Goal: Information Seeking & Learning: Learn about a topic

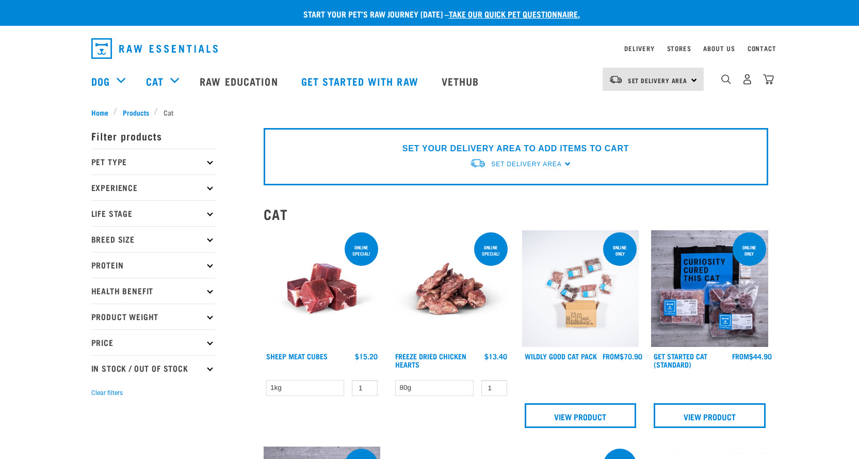
click at [109, 157] on p "Pet Type" at bounding box center [153, 162] width 124 height 26
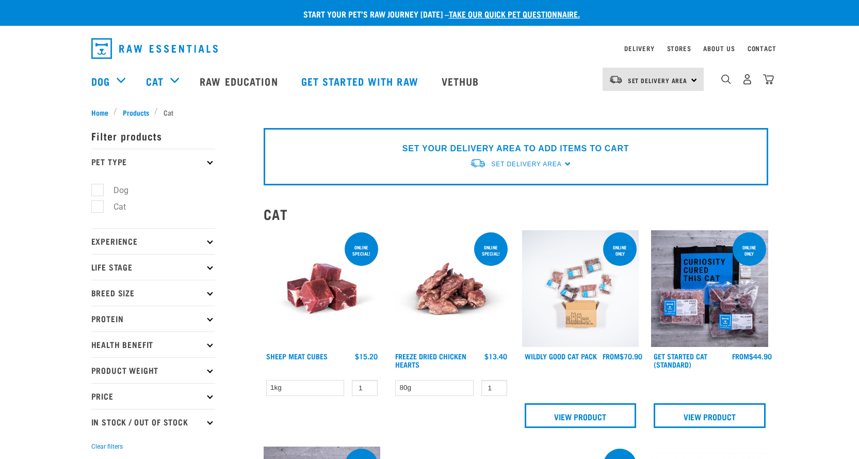
click at [97, 204] on label "Cat" at bounding box center [113, 206] width 33 height 13
click at [97, 204] on input "Cat" at bounding box center [94, 205] width 7 height 7
checkbox input "true"
click at [134, 240] on p "Experience" at bounding box center [153, 241] width 124 height 26
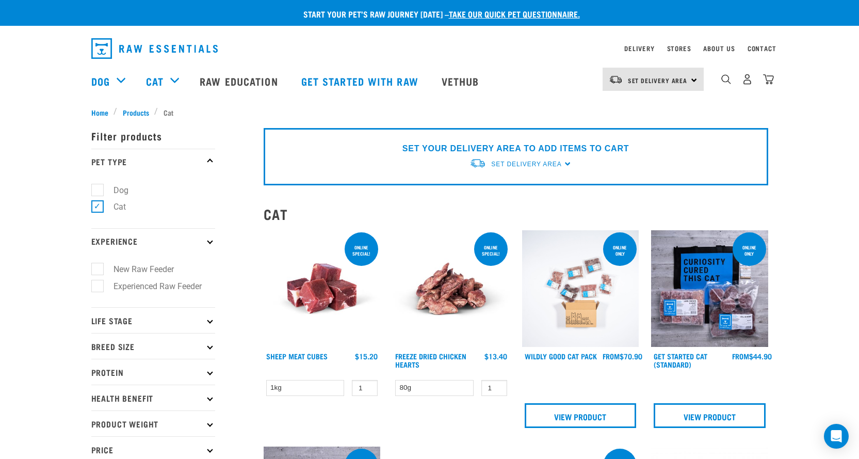
click at [103, 269] on label "New Raw Feeder" at bounding box center [137, 269] width 81 height 13
click at [98, 269] on input "New Raw Feeder" at bounding box center [94, 267] width 7 height 7
checkbox input "true"
click at [128, 321] on p "Life Stage" at bounding box center [153, 320] width 124 height 26
click at [129, 322] on p "Life Stage" at bounding box center [153, 320] width 124 height 26
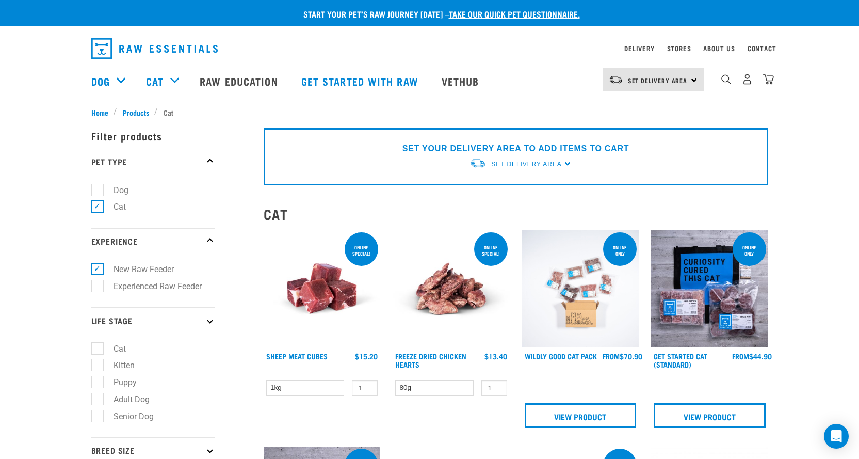
click at [97, 344] on label "Cat" at bounding box center [113, 348] width 33 height 13
click at [96, 344] on input "Cat" at bounding box center [94, 346] width 7 height 7
checkbox input "true"
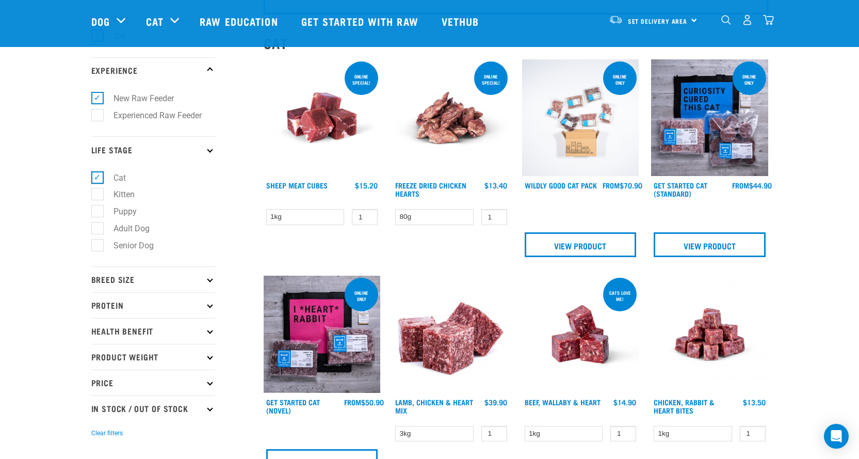
scroll to position [103, 0]
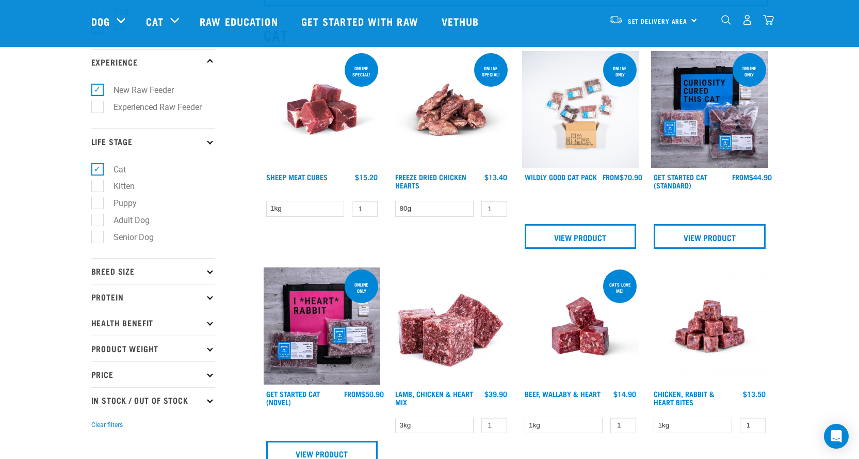
click at [126, 270] on p "Breed Size" at bounding box center [153, 271] width 124 height 26
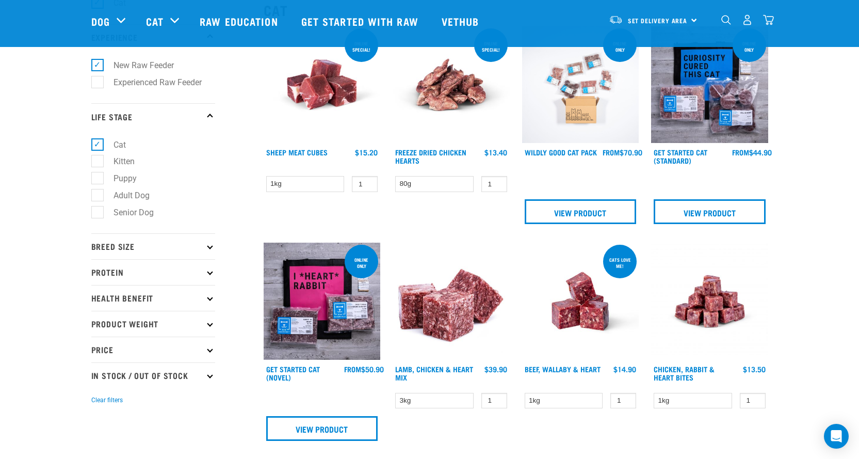
scroll to position [155, 0]
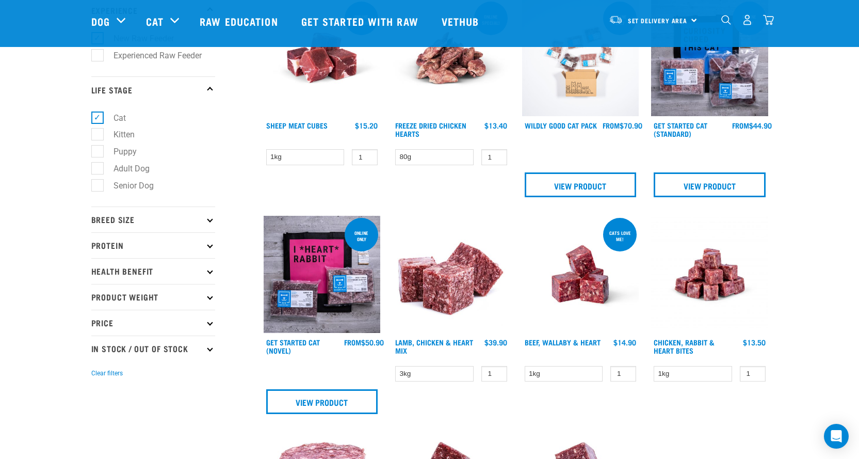
click at [123, 222] on p "Breed Size" at bounding box center [153, 219] width 124 height 26
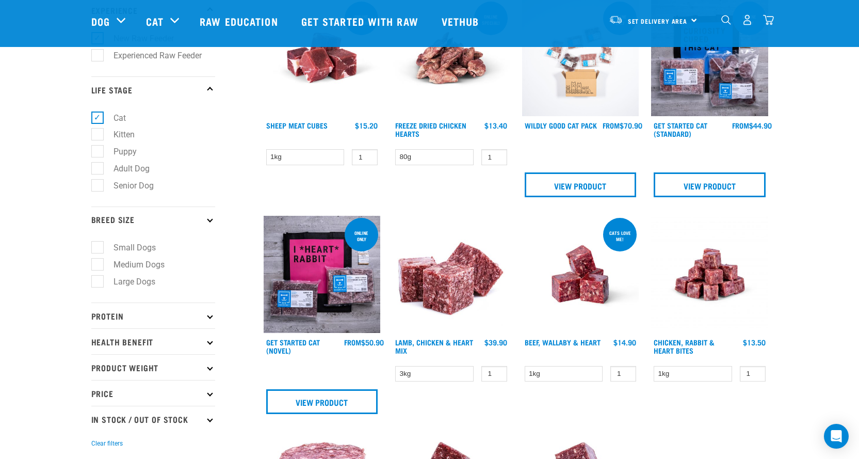
click at [143, 317] on p "Protein" at bounding box center [153, 315] width 124 height 26
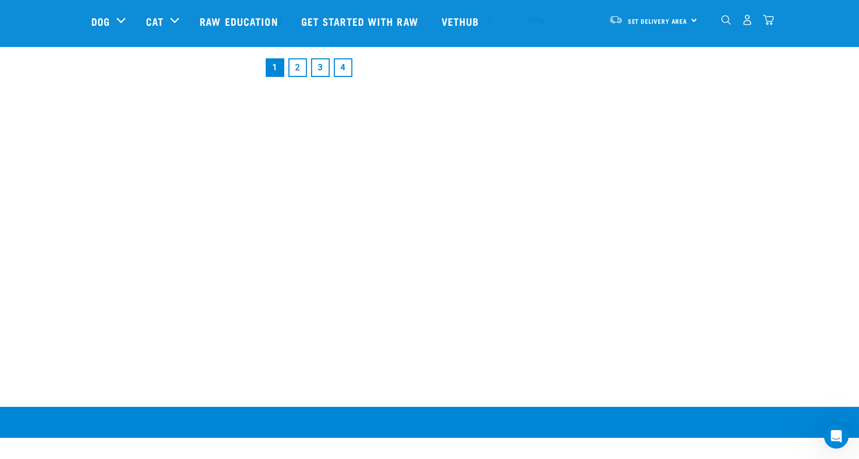
scroll to position [1651, 0]
